Goal: Information Seeking & Learning: Learn about a topic

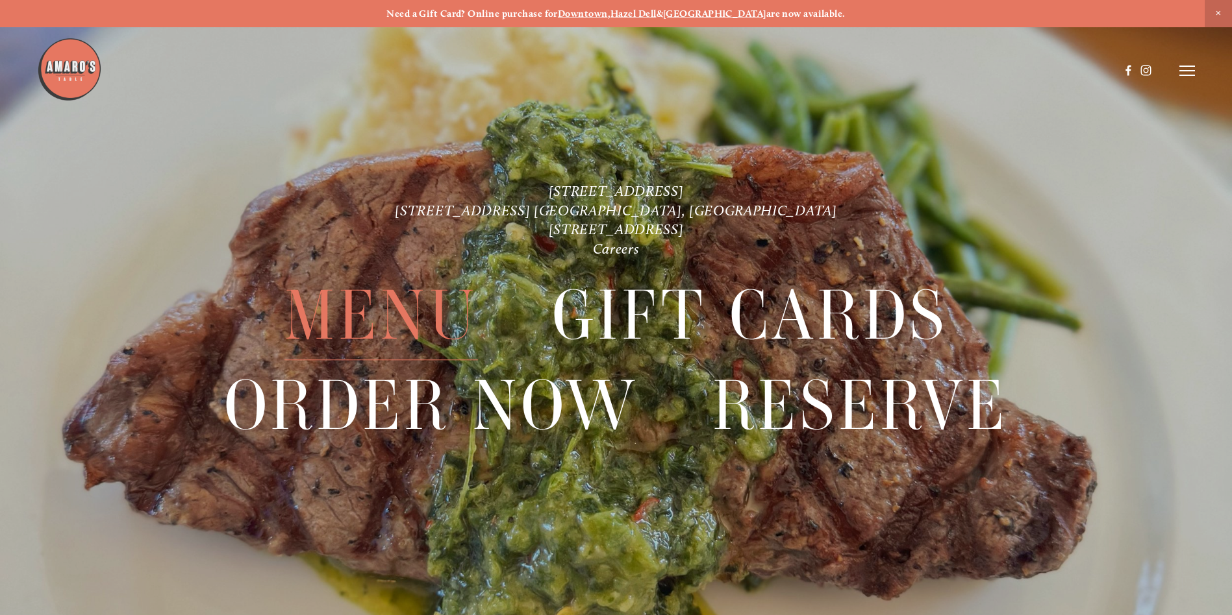
click at [343, 327] on span "Menu" at bounding box center [380, 315] width 193 height 89
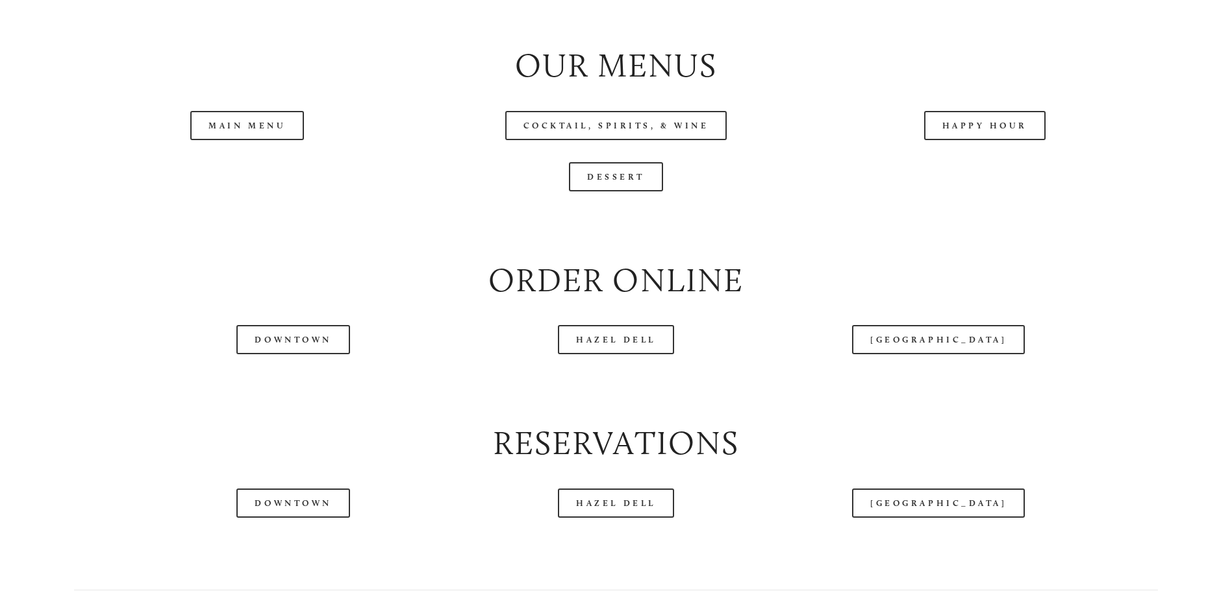
scroll to position [1623, 0]
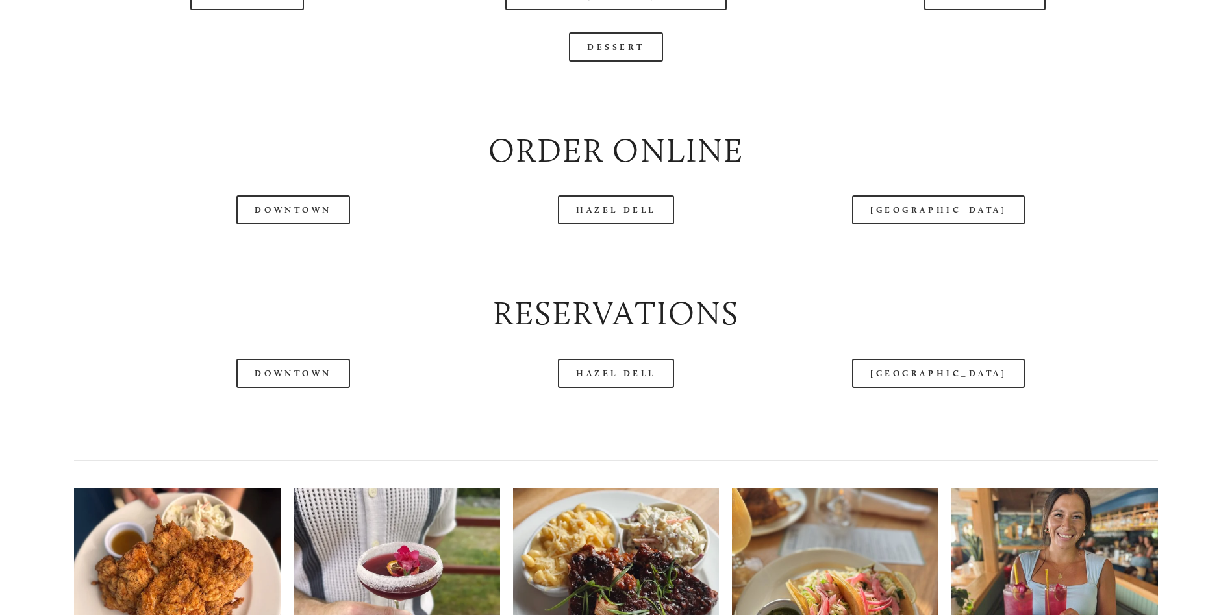
click at [250, 40] on div at bounding box center [578, 39] width 1082 height 68
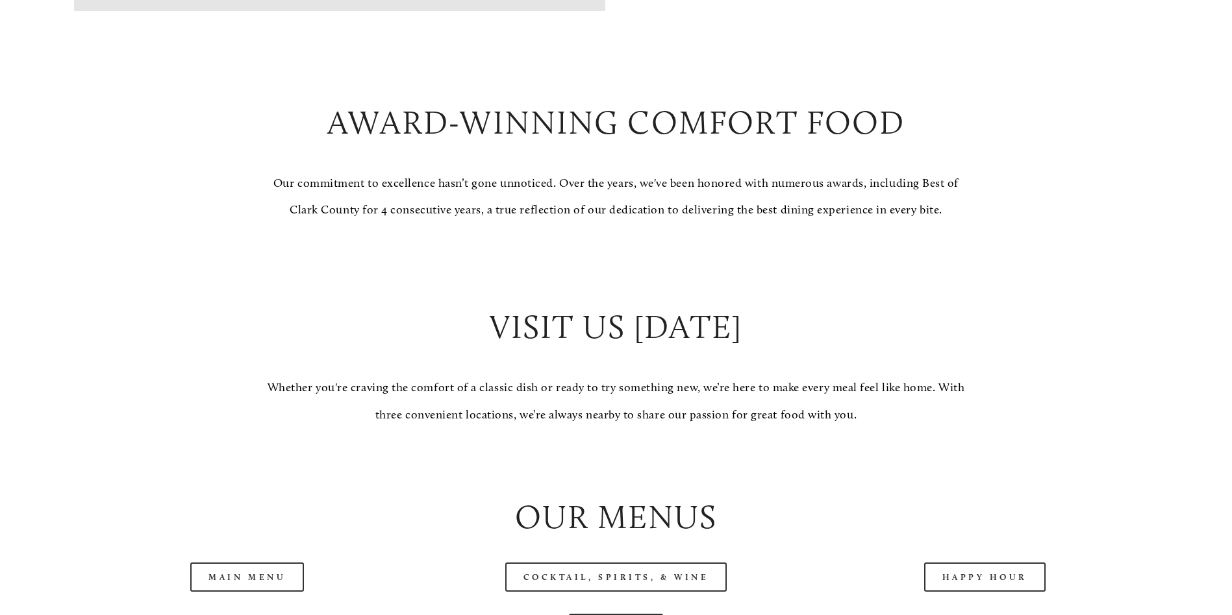
scroll to position [1428, 0]
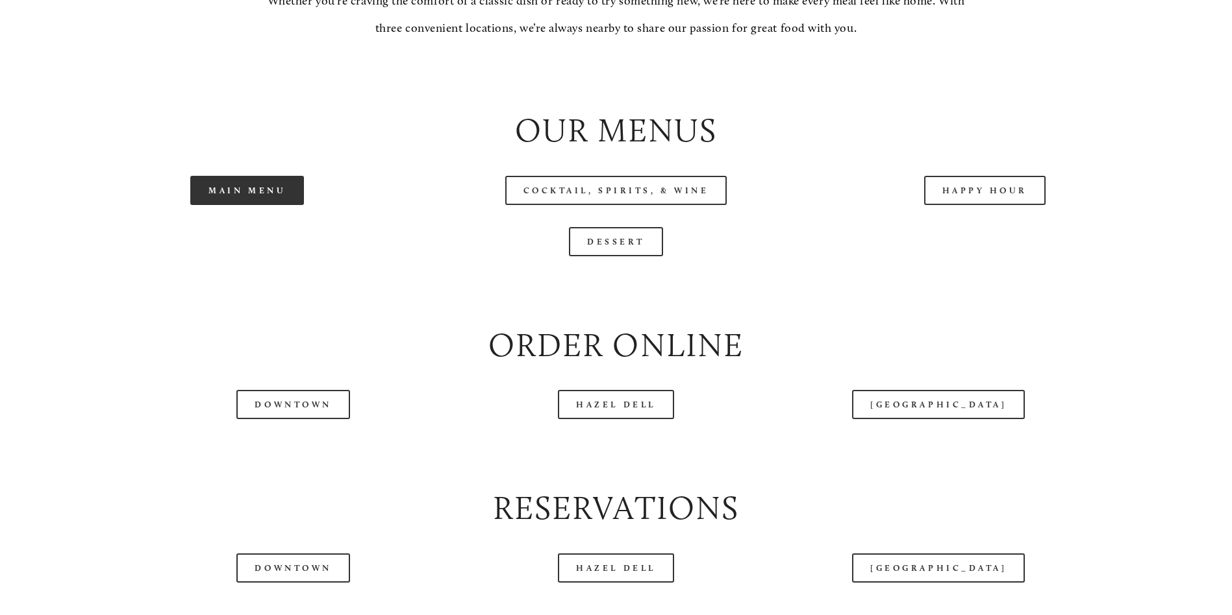
click at [249, 205] on link "Main Menu" at bounding box center [247, 190] width 114 height 29
